Goal: Information Seeking & Learning: Learn about a topic

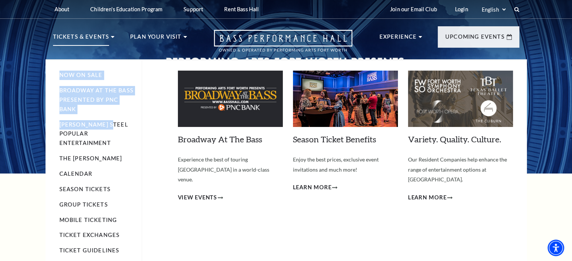
drag, startPoint x: 108, startPoint y: 38, endPoint x: 113, endPoint y: 134, distance: 95.6
click at [113, 59] on li "Tickets & Events Now On Sale Broadway At The Bass presented by PNC Bank Irwin S…" at bounding box center [84, 45] width 62 height 27
click at [200, 193] on span "View Events" at bounding box center [197, 197] width 39 height 9
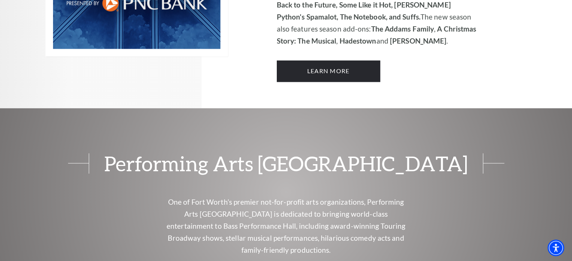
scroll to position [646, 0]
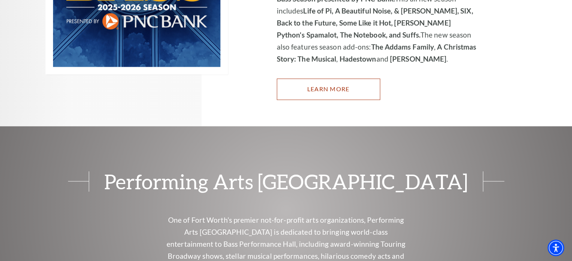
click at [361, 82] on link "Learn More" at bounding box center [328, 89] width 103 height 21
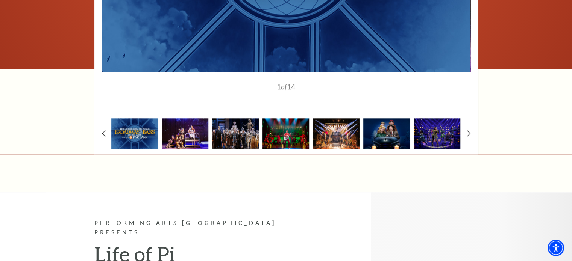
scroll to position [767, 0]
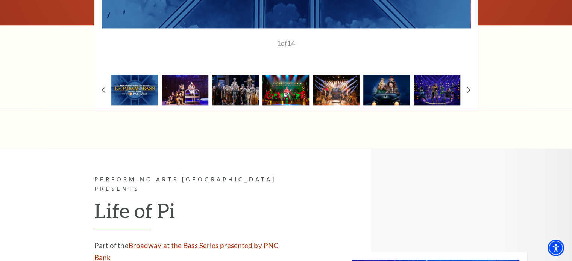
click at [289, 75] on img at bounding box center [285, 90] width 47 height 30
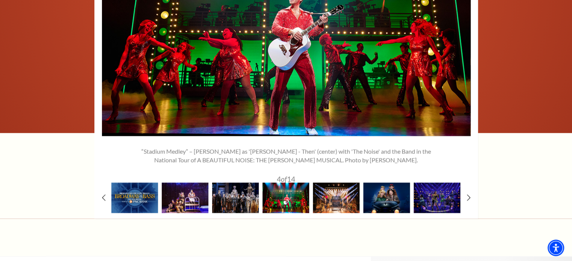
scroll to position [601, 0]
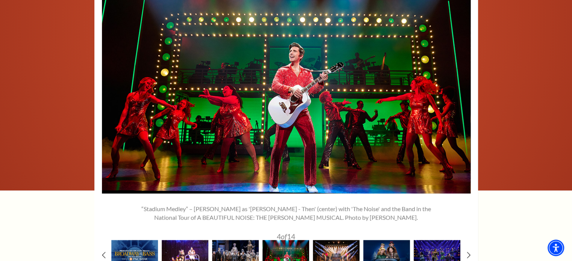
click at [183, 240] on img at bounding box center [185, 255] width 47 height 30
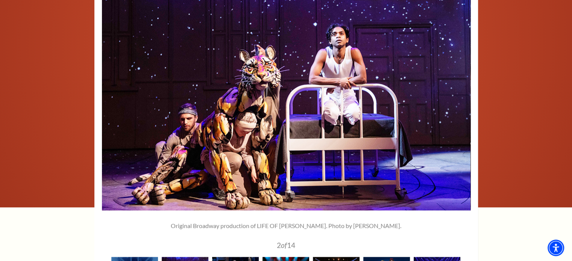
scroll to position [586, 0]
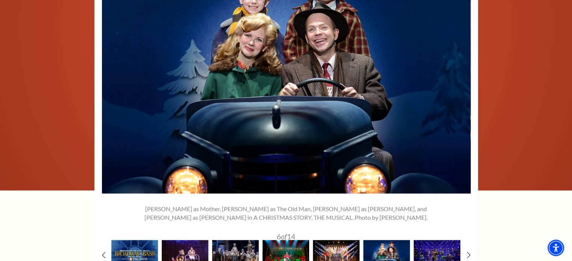
scroll to position [601, 0]
click at [416, 240] on img at bounding box center [436, 255] width 47 height 30
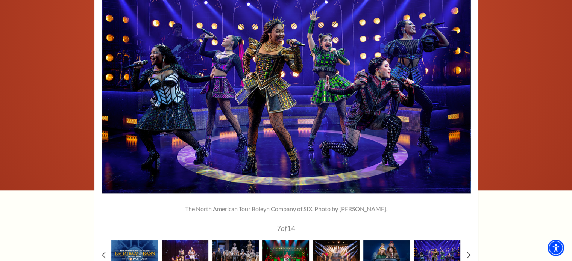
scroll to position [586, 0]
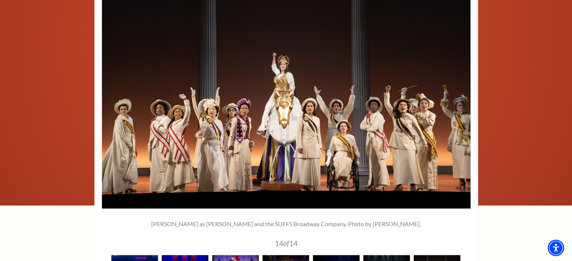
click at [465, 247] on div "1" at bounding box center [285, 125] width 383 height 331
